Goal: Task Accomplishment & Management: Manage account settings

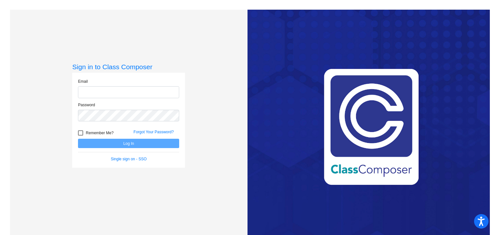
type input "[EMAIL_ADDRESS][DOMAIN_NAME]"
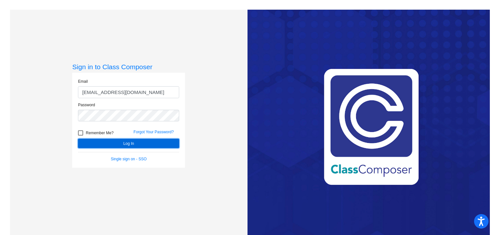
click at [113, 144] on button "Log In" at bounding box center [128, 143] width 101 height 9
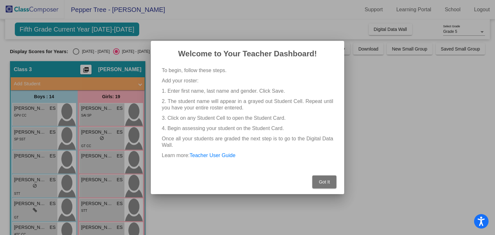
click at [324, 185] on button "Got It" at bounding box center [324, 182] width 24 height 13
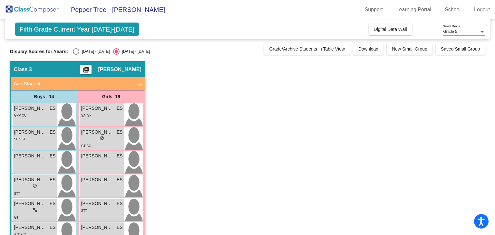
click at [147, 29] on div "Fifth Grade Current Year [DATE]-[DATE] Add, Move, or Retain Students Off On Inc…" at bounding box center [247, 29] width 485 height 20
click at [394, 28] on span "Digital Data Wall" at bounding box center [390, 29] width 33 height 5
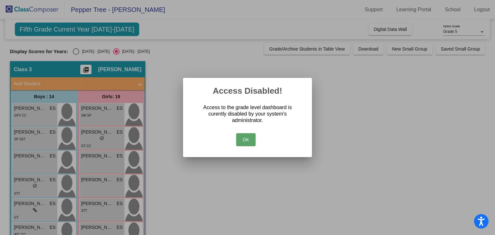
click at [247, 140] on button "OK" at bounding box center [245, 139] width 19 height 13
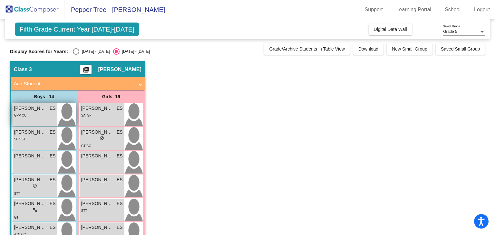
click at [49, 118] on div "GPV CC" at bounding box center [35, 115] width 42 height 7
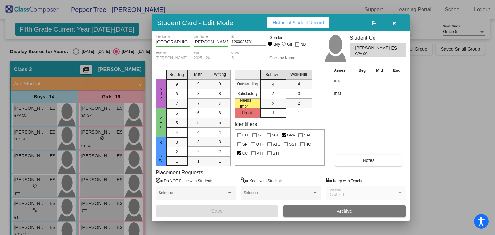
click at [359, 128] on div "Asses Beg Mid End IRR IRM Notes" at bounding box center [369, 116] width 74 height 99
click at [395, 25] on button "button" at bounding box center [394, 23] width 21 height 12
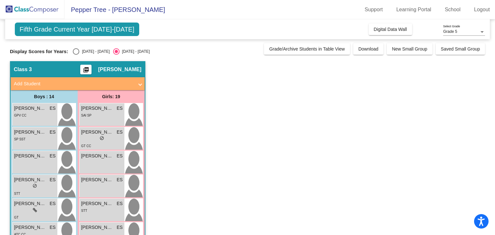
click at [90, 69] on mat-icon "picture_as_pdf" at bounding box center [86, 71] width 8 height 9
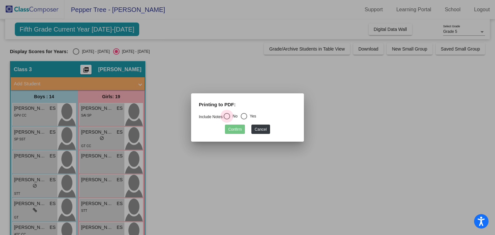
click at [228, 118] on div "Select an option" at bounding box center [227, 116] width 6 height 6
click at [227, 120] on input "No" at bounding box center [227, 120] width 0 height 0
radio input "true"
click at [234, 131] on button "Confirm" at bounding box center [235, 129] width 20 height 9
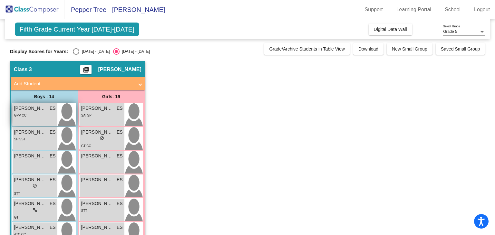
click at [36, 119] on div "[PERSON_NAME] ES lock do_not_disturb_alt GPV CC" at bounding box center [35, 114] width 45 height 23
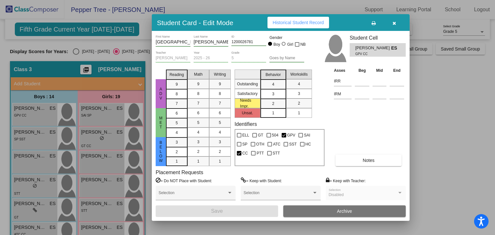
click at [79, 53] on div at bounding box center [247, 117] width 495 height 235
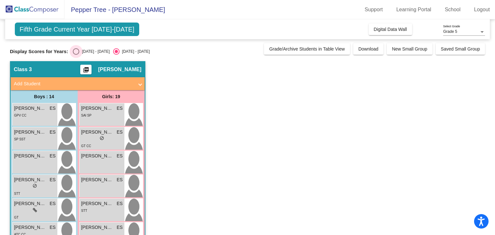
click at [79, 53] on div "Select an option" at bounding box center [76, 51] width 6 height 6
click at [76, 55] on input "[DATE] - [DATE]" at bounding box center [76, 55] width 0 height 0
radio input "true"
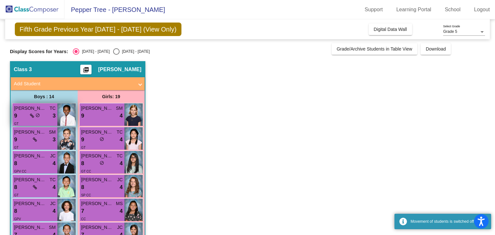
click at [34, 111] on span "[PERSON_NAME]" at bounding box center [30, 108] width 32 height 7
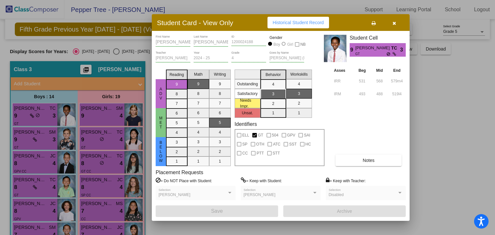
click at [395, 20] on span "button" at bounding box center [395, 22] width 4 height 5
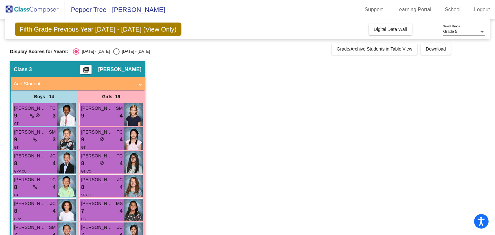
click at [120, 66] on span "[PERSON_NAME]" at bounding box center [119, 69] width 43 height 6
click at [90, 69] on mat-icon "picture_as_pdf" at bounding box center [86, 71] width 8 height 9
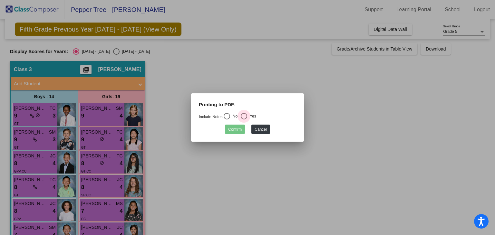
click at [246, 118] on div "Select an option" at bounding box center [244, 116] width 6 height 6
click at [244, 120] on input "Yes" at bounding box center [244, 120] width 0 height 0
radio input "true"
click at [232, 132] on button "Confirm" at bounding box center [235, 129] width 20 height 9
